Goal: Information Seeking & Learning: Learn about a topic

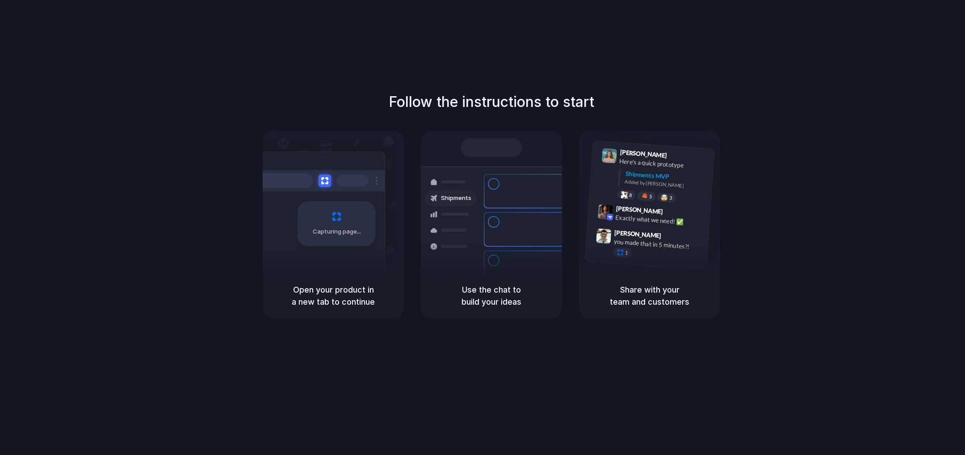
click at [336, 239] on div "Capturing page" at bounding box center [337, 223] width 78 height 45
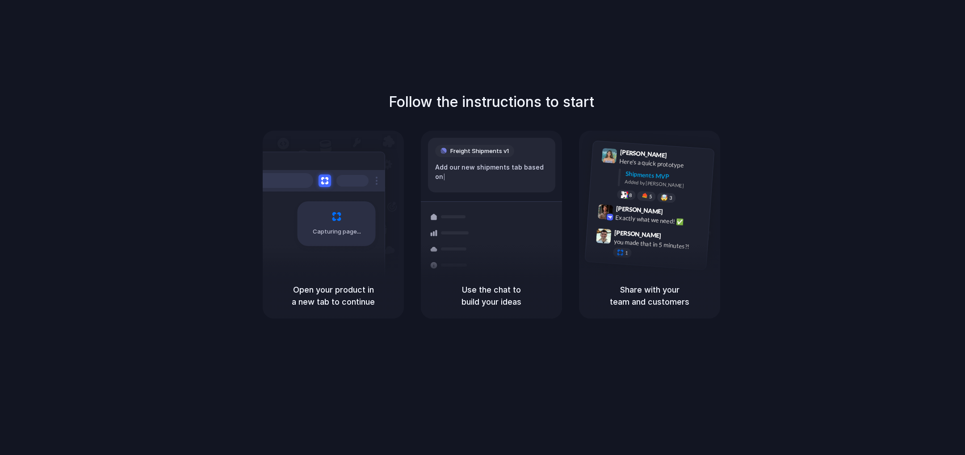
click at [490, 152] on span "Freight Shipments v1" at bounding box center [480, 151] width 59 height 9
click at [480, 268] on div "Container from [GEOGRAPHIC_DATA] 40ft • ETA [DATE] • In transit Express deliver…" at bounding box center [524, 264] width 95 height 125
click at [609, 240] on div at bounding box center [604, 236] width 16 height 16
click at [657, 256] on div "1" at bounding box center [657, 255] width 89 height 16
click at [414, 282] on div "Capturing page Open your product in a new tab to continue Shipments Container f…" at bounding box center [492, 225] width 458 height 188
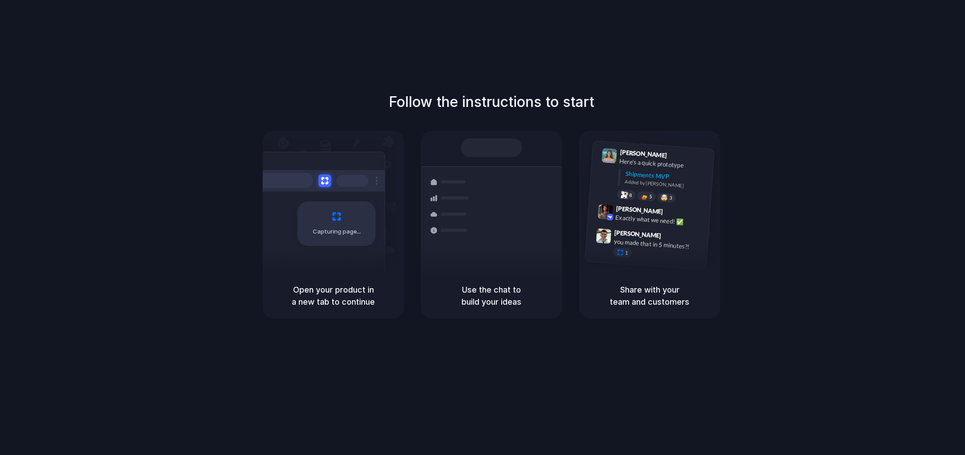
drag, startPoint x: 335, startPoint y: 277, endPoint x: 337, endPoint y: 269, distance: 7.9
click at [336, 276] on div "Open your product in a new tab to continue" at bounding box center [333, 296] width 141 height 46
click at [497, 35] on div "Follow the instructions to start Capturing page Open your product in a new tab …" at bounding box center [491, 236] width 983 height 472
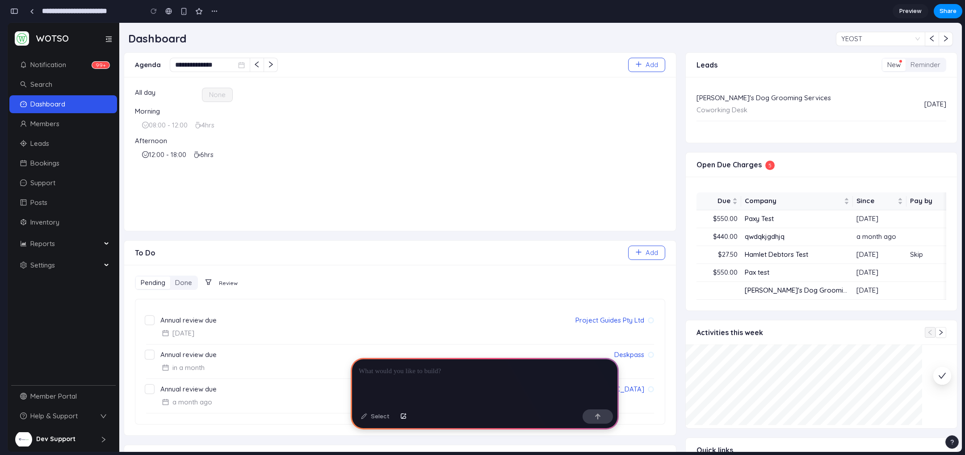
click at [466, 366] on p at bounding box center [485, 371] width 252 height 11
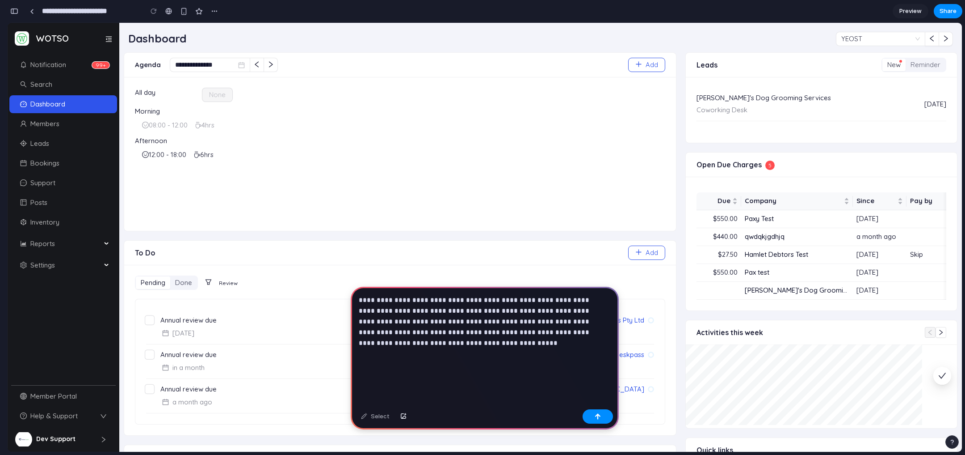
drag, startPoint x: 472, startPoint y: 357, endPoint x: 348, endPoint y: 339, distance: 125.5
drag, startPoint x: 460, startPoint y: 341, endPoint x: 354, endPoint y: 340, distance: 105.5
click at [354, 340] on div "**********" at bounding box center [485, 345] width 268 height 119
click at [589, 419] on button "button" at bounding box center [598, 416] width 30 height 14
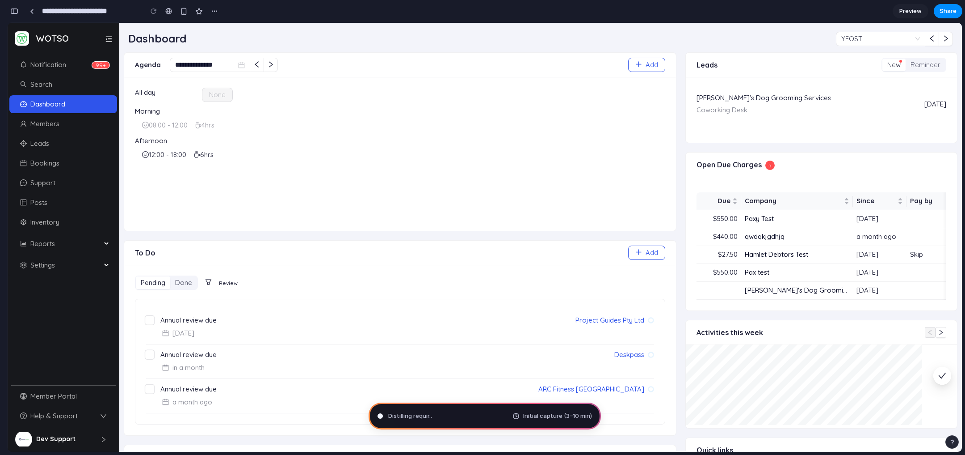
type input "**********"
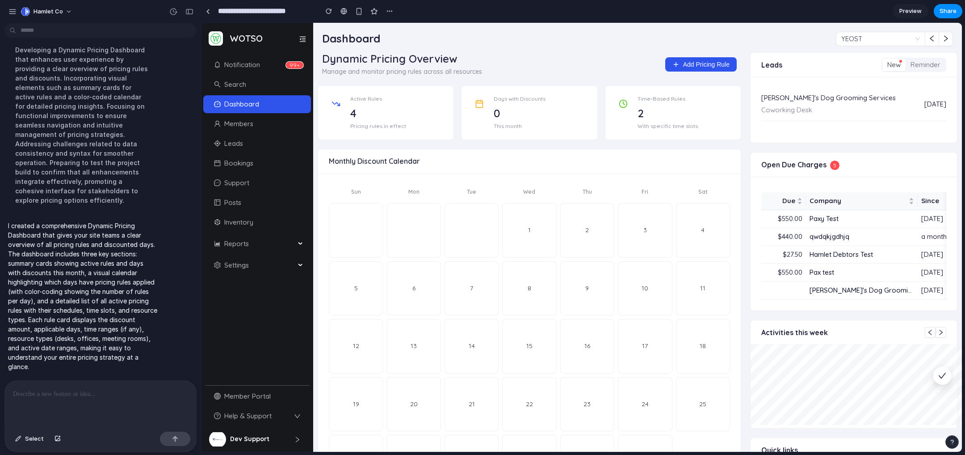
click at [452, 150] on div "Monthly Discount Calendar" at bounding box center [529, 161] width 423 height 25
click at [368, 109] on div "4" at bounding box center [397, 113] width 94 height 17
click at [502, 109] on div "0" at bounding box center [541, 113] width 94 height 17
click at [653, 111] on div "2" at bounding box center [685, 113] width 94 height 17
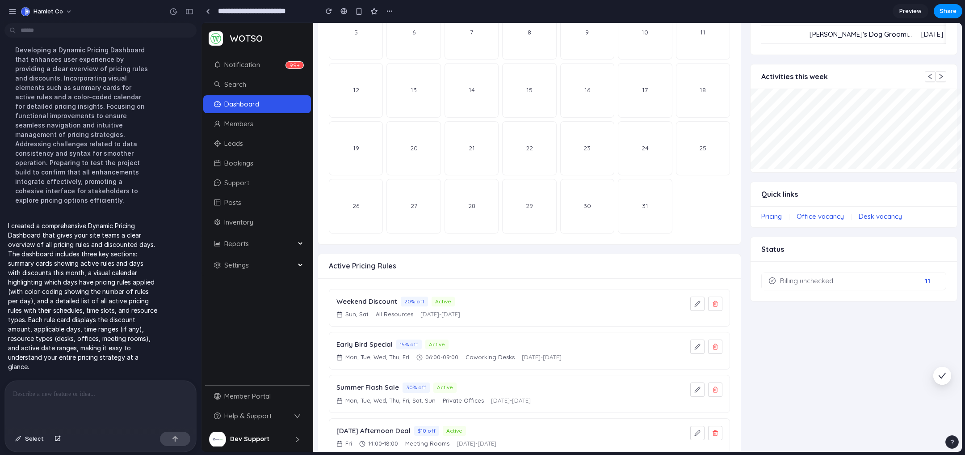
scroll to position [275, 0]
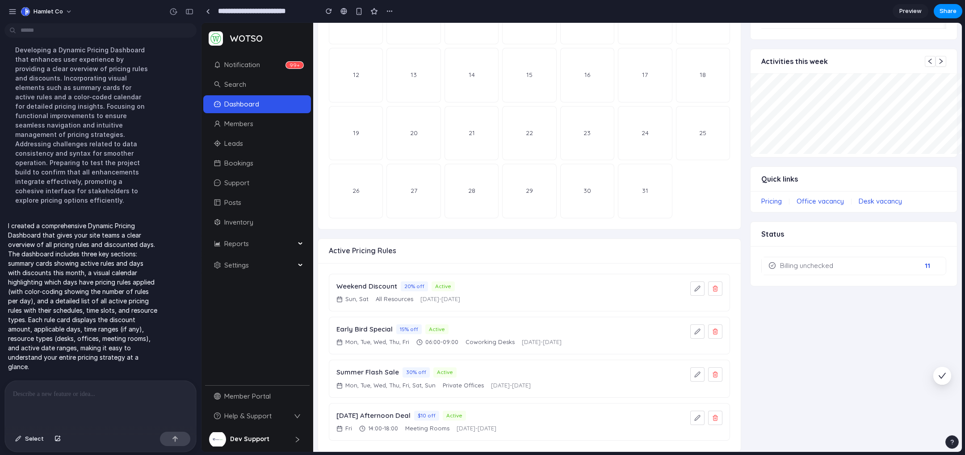
drag, startPoint x: 381, startPoint y: 290, endPoint x: 513, endPoint y: 290, distance: 131.4
click at [513, 295] on div "Sun, Sat All Resources Jan 1, 2024 - Dec 31, 2024" at bounding box center [510, 299] width 347 height 9
click at [414, 340] on div "Early Bird Special 15% off Active Mon, Tue, Wed, Thu, Fri 06:00 - 09:00 Coworki…" at bounding box center [529, 335] width 401 height 38
drag, startPoint x: 344, startPoint y: 332, endPoint x: 597, endPoint y: 334, distance: 253.4
click at [597, 337] on div "Mon, Tue, Wed, Thu, Fri 06:00 - 09:00 Coworking Desks Jan 1, 2024 - Dec 31, 2024" at bounding box center [510, 341] width 347 height 9
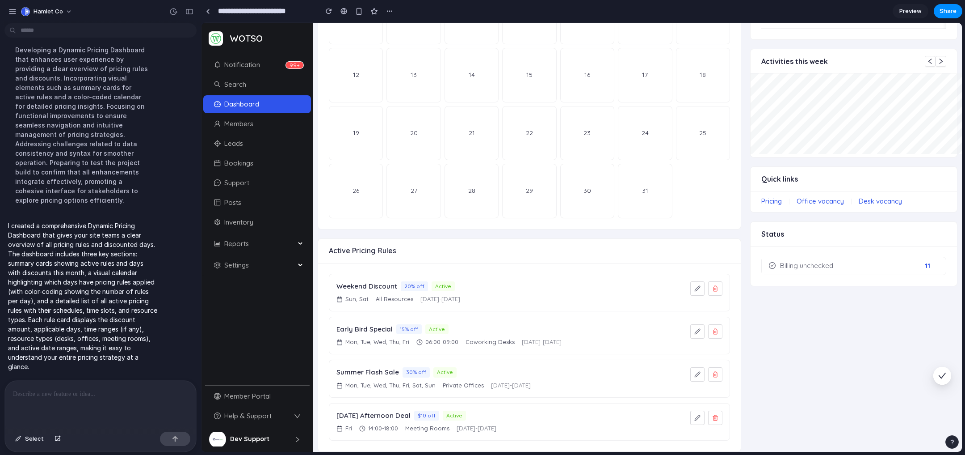
click at [510, 384] on div "Summer Flash Sale 30% off Active Mon, Tue, Wed, Thu, Fri, Sat, Sun Private Offi…" at bounding box center [529, 378] width 401 height 38
drag, startPoint x: 556, startPoint y: 375, endPoint x: 335, endPoint y: 381, distance: 221.3
click at [335, 381] on div "Summer Flash Sale 30% off Active Mon, Tue, Wed, Thu, Fri, Sat, Sun Private Offi…" at bounding box center [529, 378] width 401 height 38
click at [413, 381] on span "Mon, Tue, Wed, Thu, Fri, Sat, Sun" at bounding box center [390, 385] width 90 height 9
drag, startPoint x: 345, startPoint y: 378, endPoint x: 426, endPoint y: 375, distance: 81.4
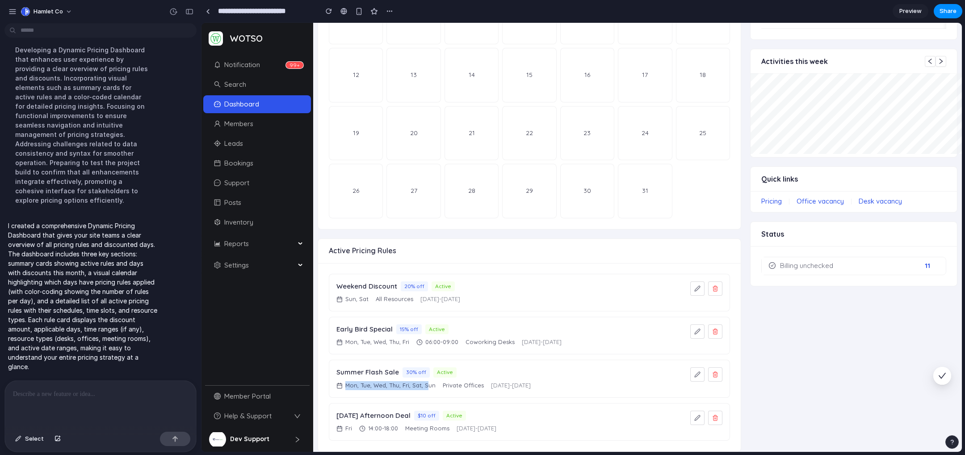
click at [426, 381] on span "Mon, Tue, Wed, Thu, Fri, Sat, Sun" at bounding box center [390, 385] width 90 height 9
drag, startPoint x: 425, startPoint y: 333, endPoint x: 456, endPoint y: 335, distance: 31.8
click at [456, 337] on div "06:00 - 09:00" at bounding box center [438, 341] width 42 height 9
click at [425, 337] on div "Early Bird Special 15% off Active Mon, Tue, Wed, Thu, Fri 06:00 - 09:00 Coworki…" at bounding box center [529, 335] width 401 height 38
drag, startPoint x: 424, startPoint y: 334, endPoint x: 447, endPoint y: 321, distance: 26.4
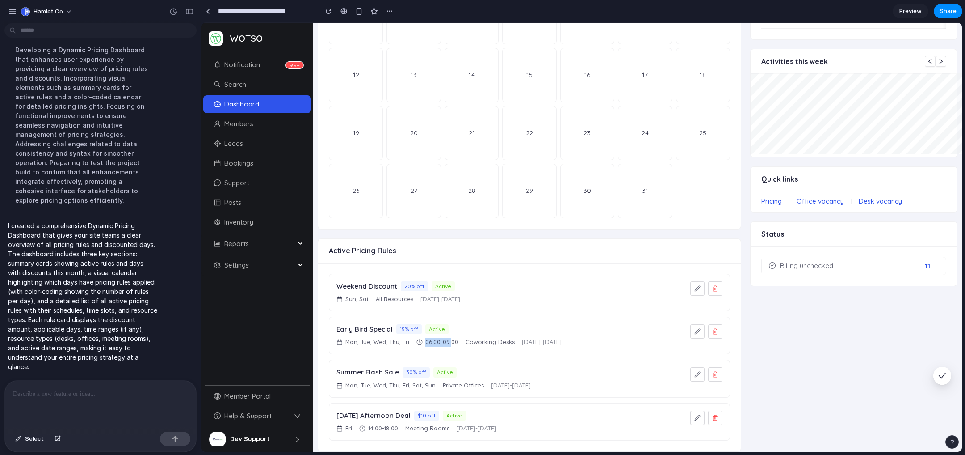
click at [454, 337] on span "06:00 - 09:00" at bounding box center [441, 341] width 33 height 9
click at [433, 295] on div "Jan 1, 2024 - Dec 31, 2024" at bounding box center [441, 299] width 40 height 9
drag, startPoint x: 418, startPoint y: 291, endPoint x: 506, endPoint y: 291, distance: 88.5
click at [506, 295] on div "Sun, Sat All Resources Jan 1, 2024 - Dec 31, 2024" at bounding box center [510, 299] width 347 height 9
drag, startPoint x: 460, startPoint y: 417, endPoint x: 556, endPoint y: 411, distance: 95.8
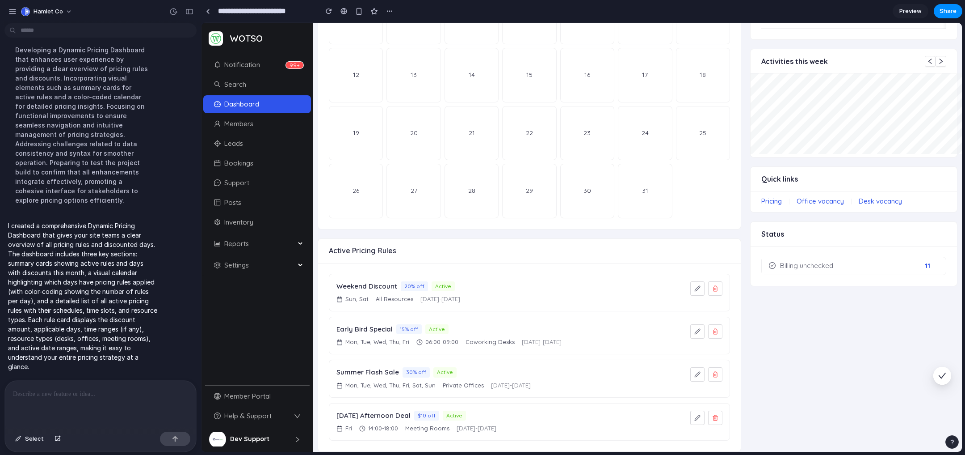
click at [556, 411] on div "Friday Afternoon Deal $10 off Active Fri 14:00 - 18:00 Meeting Rooms Jan 1, 202…" at bounding box center [510, 421] width 347 height 22
drag, startPoint x: 410, startPoint y: 417, endPoint x: 453, endPoint y: 419, distance: 42.5
click at [453, 424] on div "Fri 14:00 - 18:00 Meeting Rooms Jan 1, 2024 - Dec 31, 2024" at bounding box center [510, 428] width 347 height 9
drag, startPoint x: 441, startPoint y: 375, endPoint x: 501, endPoint y: 371, distance: 60.9
click at [501, 381] on div "Mon, Tue, Wed, Thu, Fri, Sat, Sun Private Offices Jun 1, 2024 - Aug 31, 2024" at bounding box center [510, 385] width 347 height 9
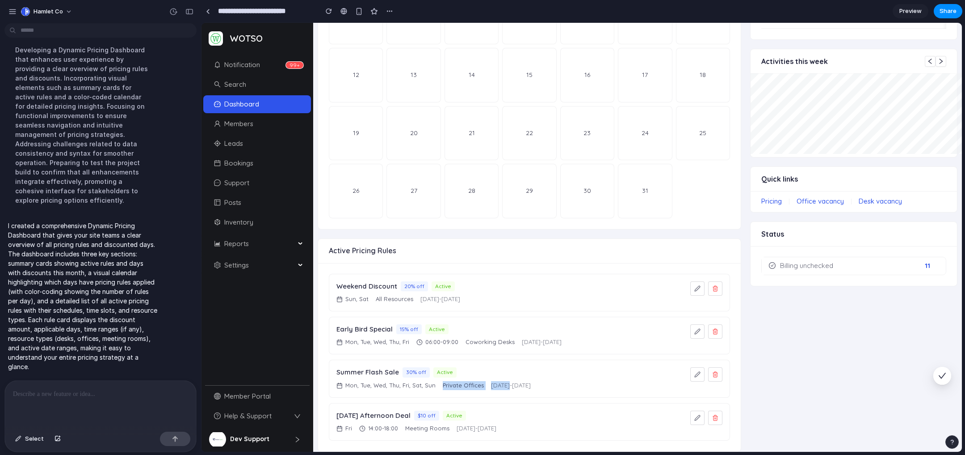
scroll to position [0, 0]
